Goal: Navigation & Orientation: Find specific page/section

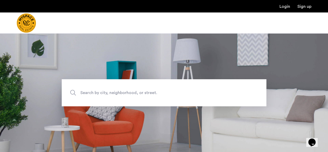
click at [158, 95] on span "Search by city, neighborhood, or street." at bounding box center [151, 92] width 143 height 7
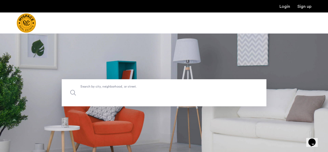
click at [158, 95] on input "Search by city, neighborhood, or street." at bounding box center [164, 92] width 205 height 27
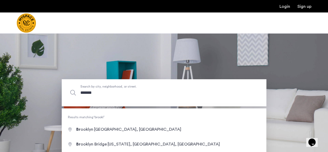
type input "********"
